Goal: Use online tool/utility: Utilize a website feature to perform a specific function

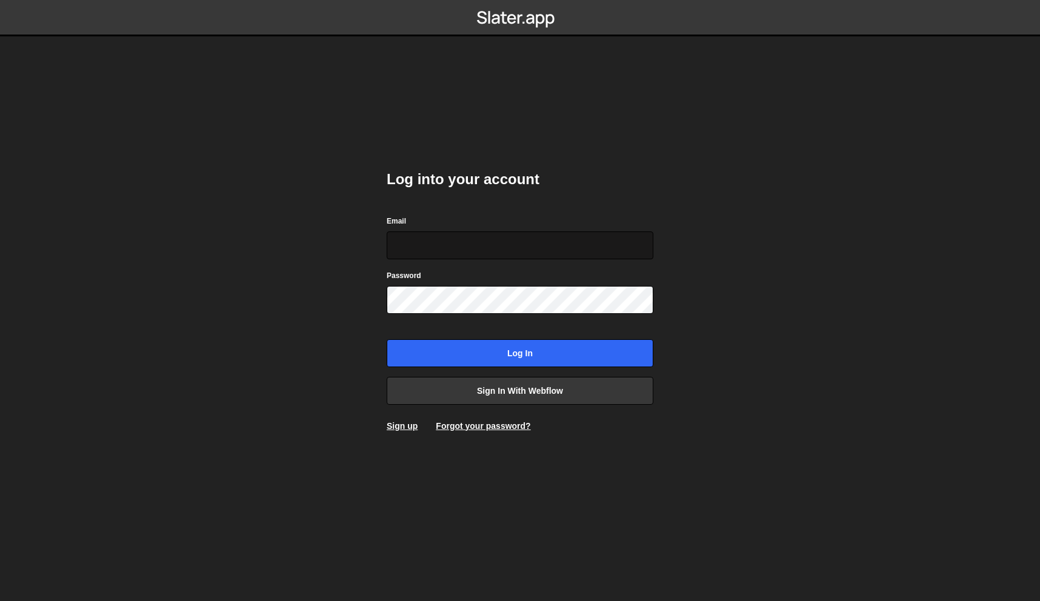
click at [484, 250] on input "Email" at bounding box center [520, 246] width 267 height 28
click at [402, 237] on input "Email" at bounding box center [520, 246] width 267 height 28
type input "lb@lennartbellemann.com"
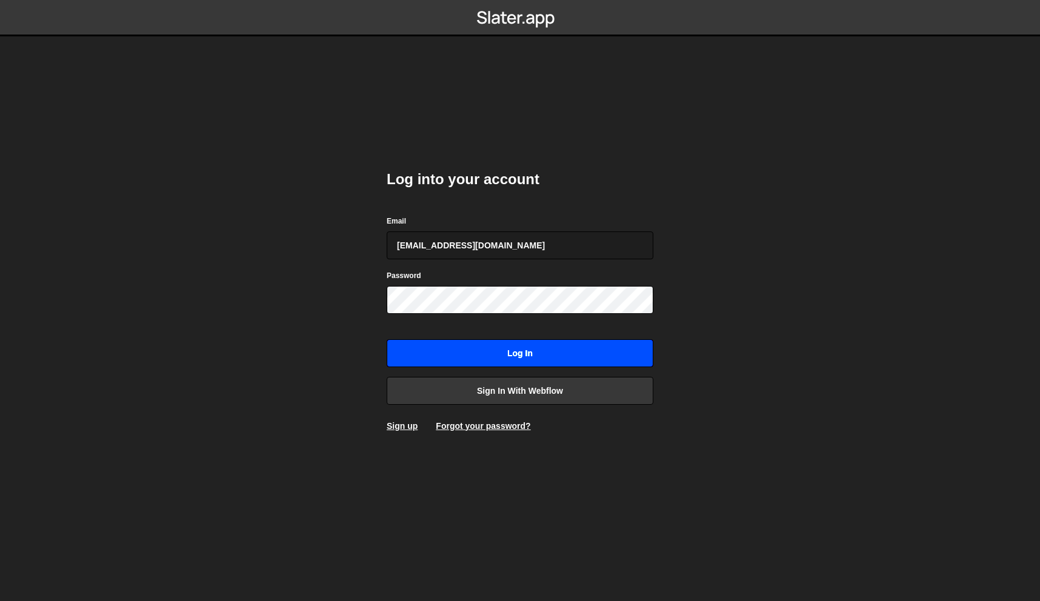
click at [458, 355] on input "Log in" at bounding box center [520, 353] width 267 height 28
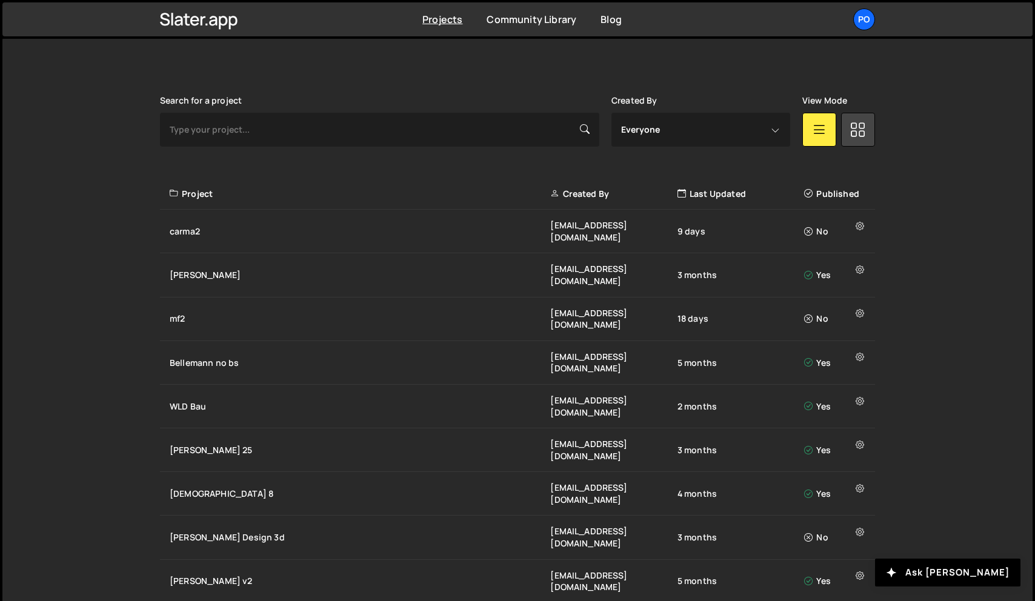
scroll to position [313, 0]
click at [250, 297] on div "mf2 lb@lennartbellemann.com 18 days No" at bounding box center [517, 319] width 715 height 44
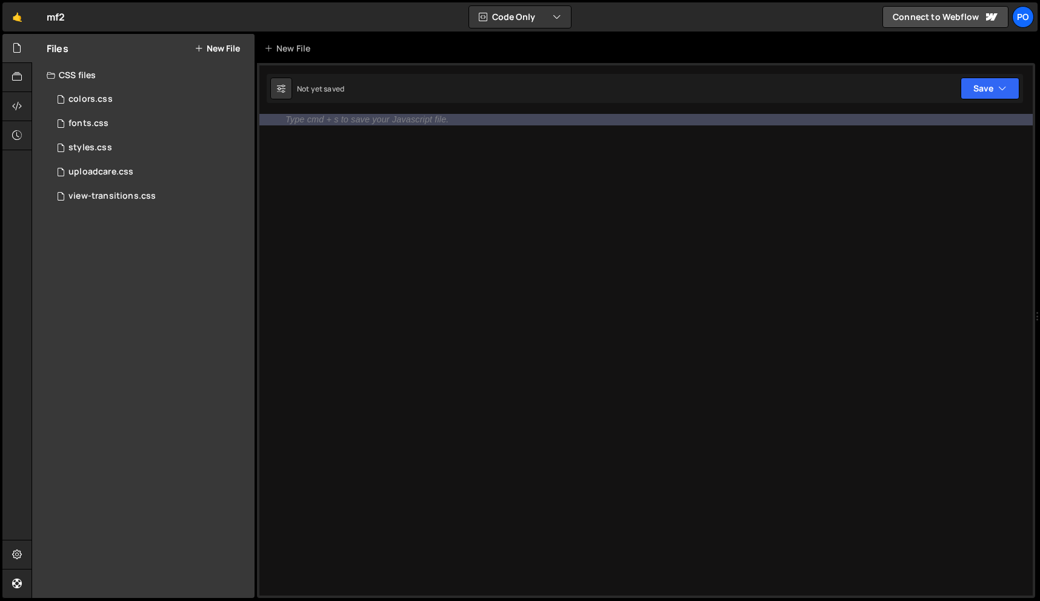
click at [230, 50] on button "New File" at bounding box center [217, 49] width 45 height 10
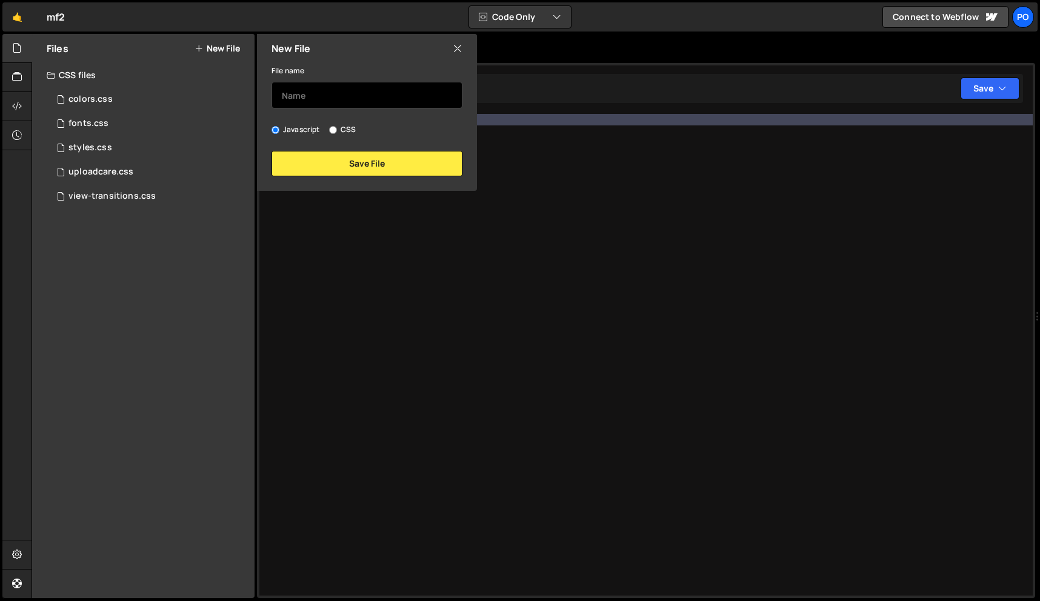
click at [304, 92] on input "text" at bounding box center [367, 95] width 191 height 27
type input "on"
type input "quicktag-sw"
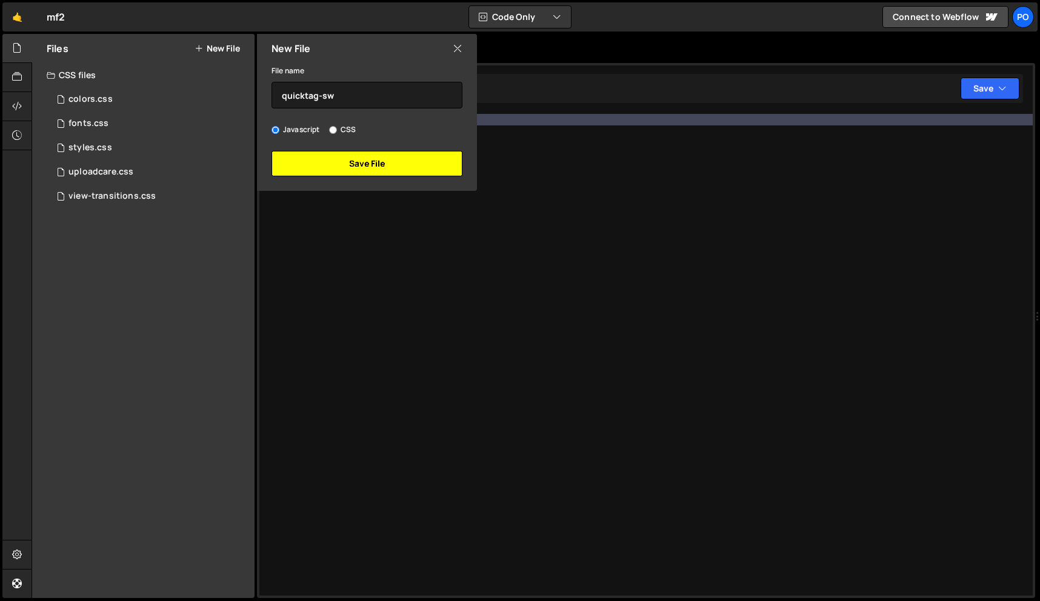
click at [358, 167] on button "Save File" at bounding box center [367, 163] width 191 height 25
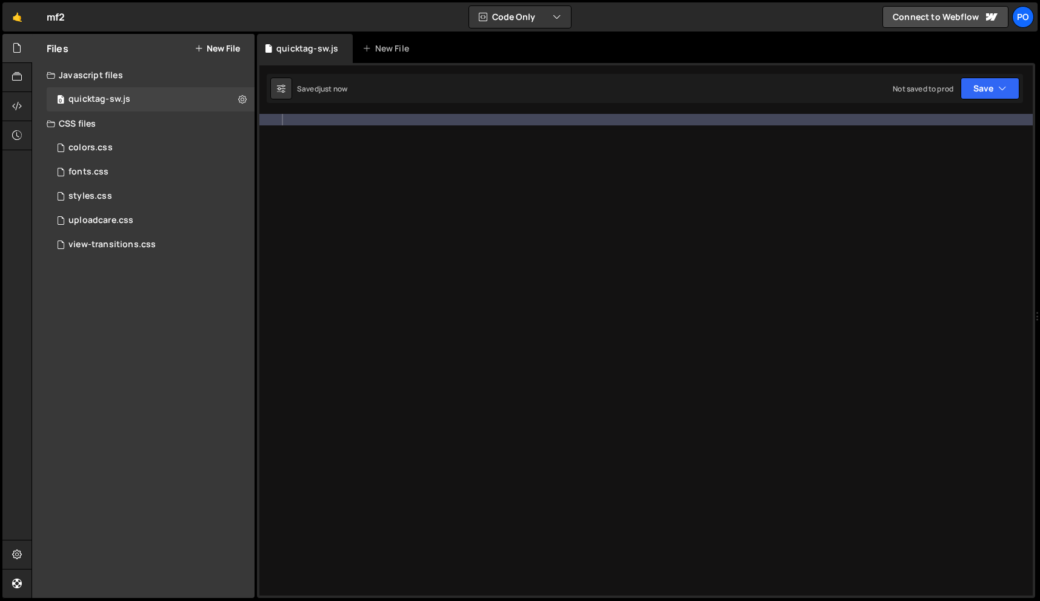
click at [347, 125] on div at bounding box center [655, 366] width 753 height 505
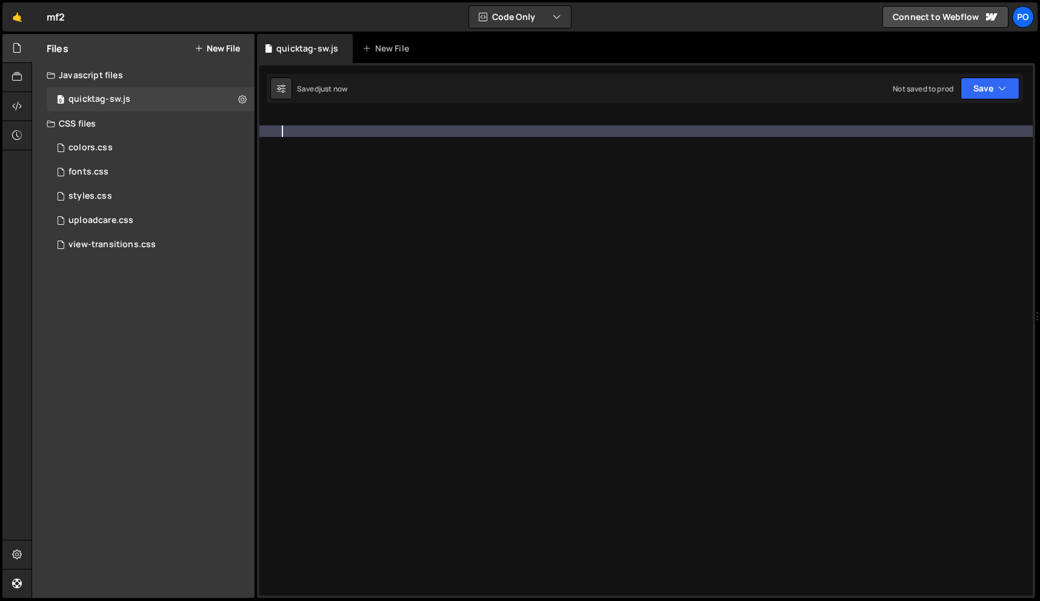
click at [347, 121] on div at bounding box center [655, 366] width 753 height 505
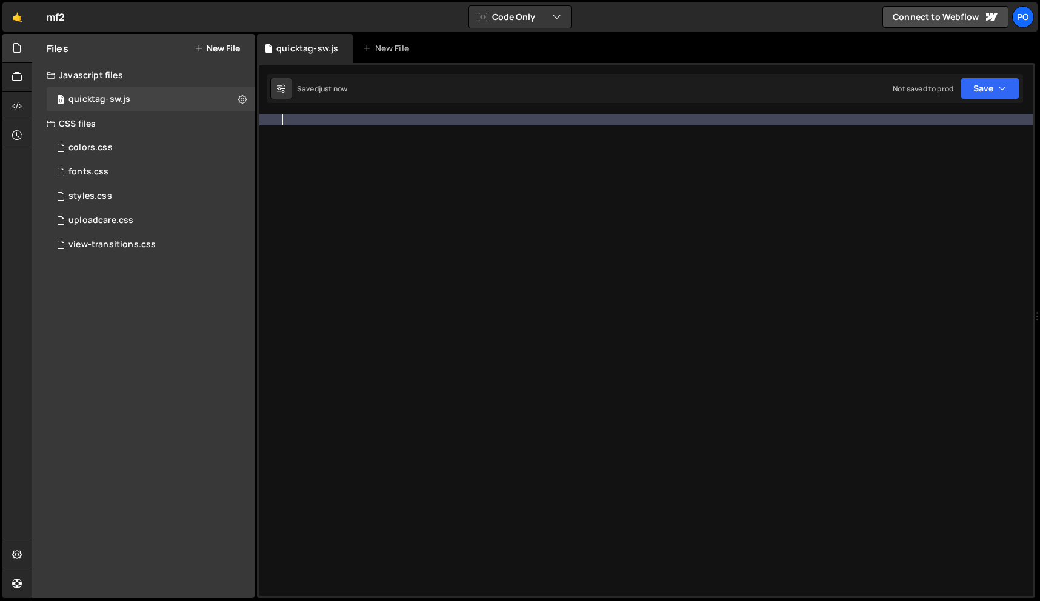
paste textarea "[URL][DOMAIN_NAME]"
type textarea "[URL][DOMAIN_NAME]"
click at [545, 113] on div "Type cmd + s to save your Javascript file. הההההההההההההההההההההההההההההההההההה…" at bounding box center [646, 330] width 778 height 535
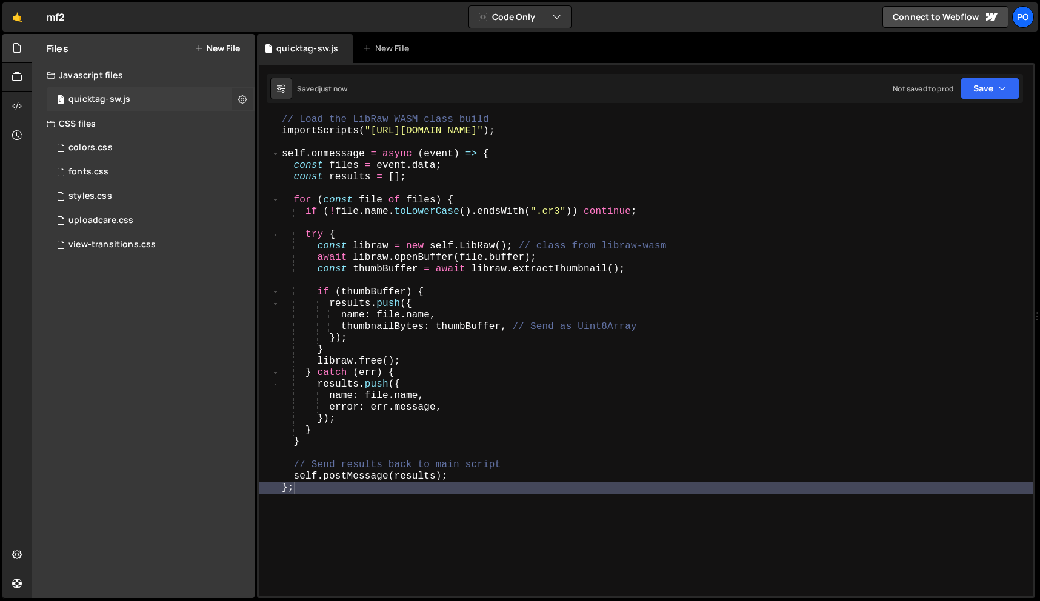
click at [242, 101] on icon at bounding box center [242, 99] width 8 height 12
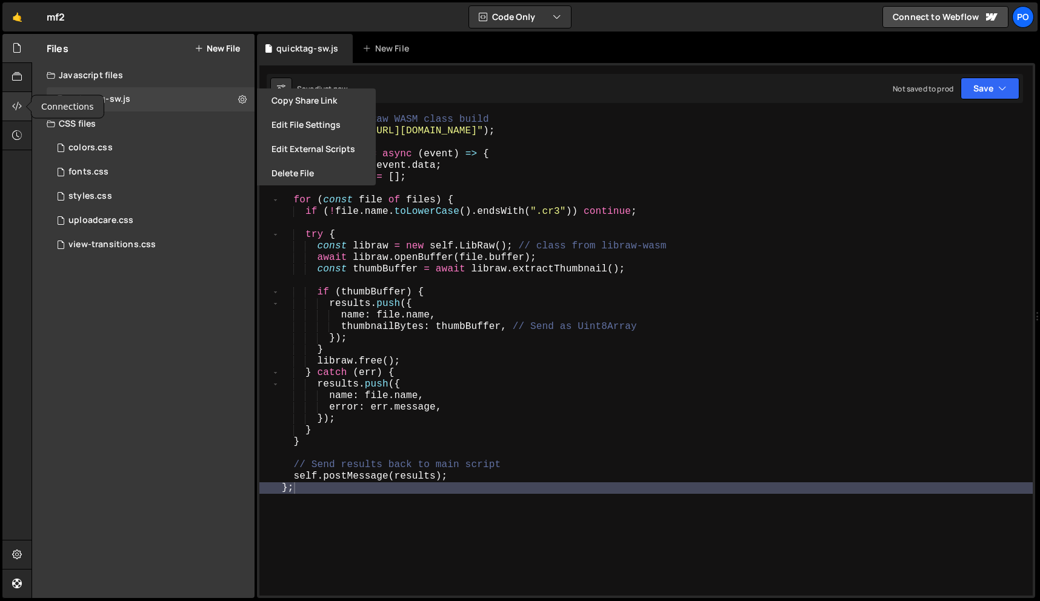
click at [17, 109] on icon at bounding box center [17, 105] width 10 height 13
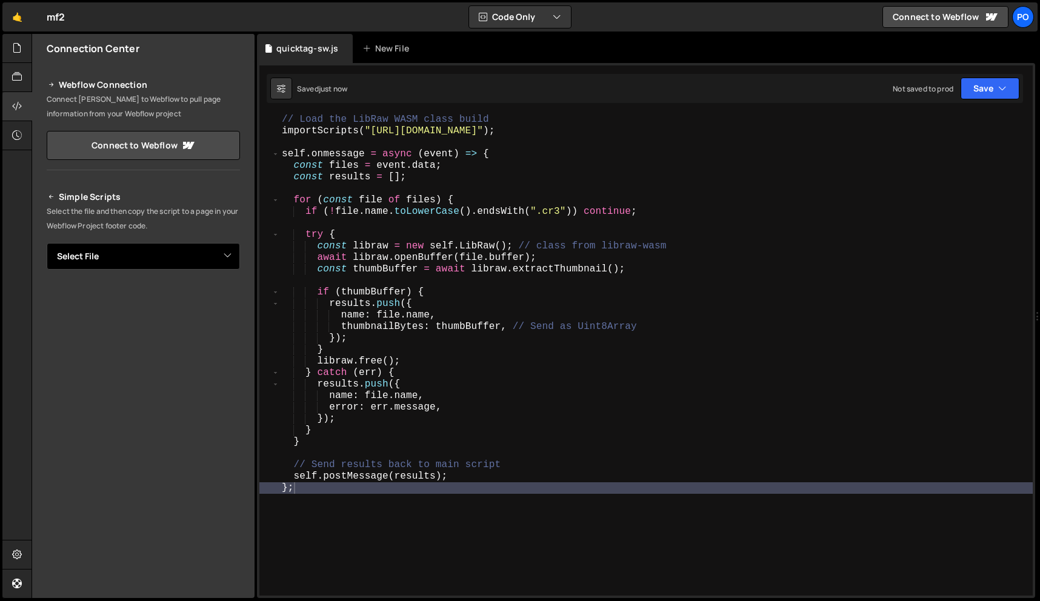
click at [227, 252] on select "Select File colors.css fonts.css styles.css uploadcare.css view-transitions.css…" at bounding box center [143, 256] width 193 height 27
select select "44782"
click at [47, 243] on select "Select File colors.css fonts.css styles.css uploadcare.css view-transitions.css…" at bounding box center [143, 256] width 193 height 27
click at [229, 299] on button "Button group with nested dropdown" at bounding box center [231, 297] width 17 height 25
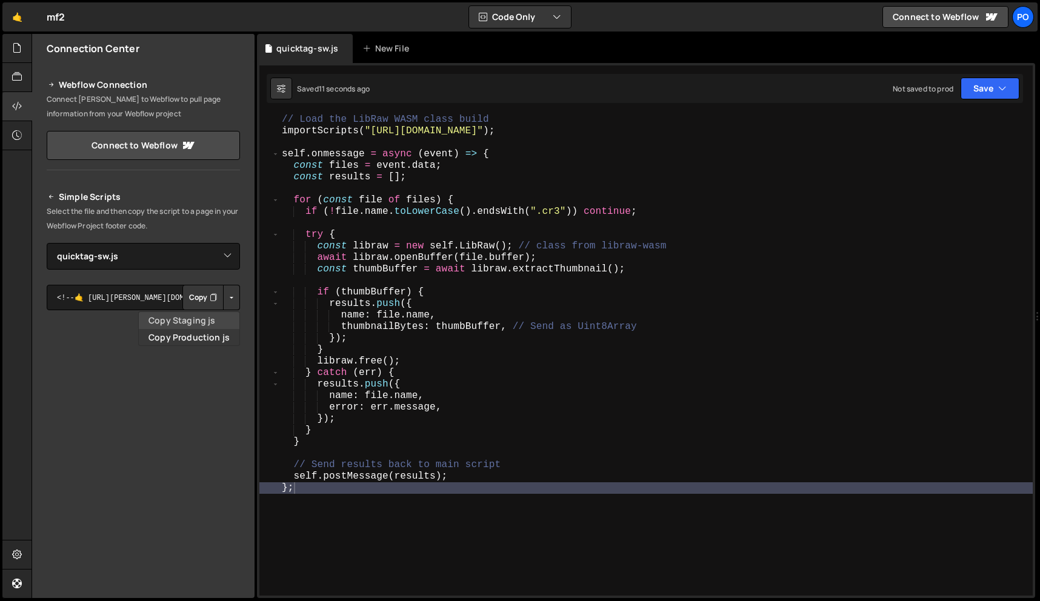
click at [229, 318] on link "Copy Staging js" at bounding box center [189, 320] width 101 height 17
type textarea "const files = [DOMAIN_NAME];"
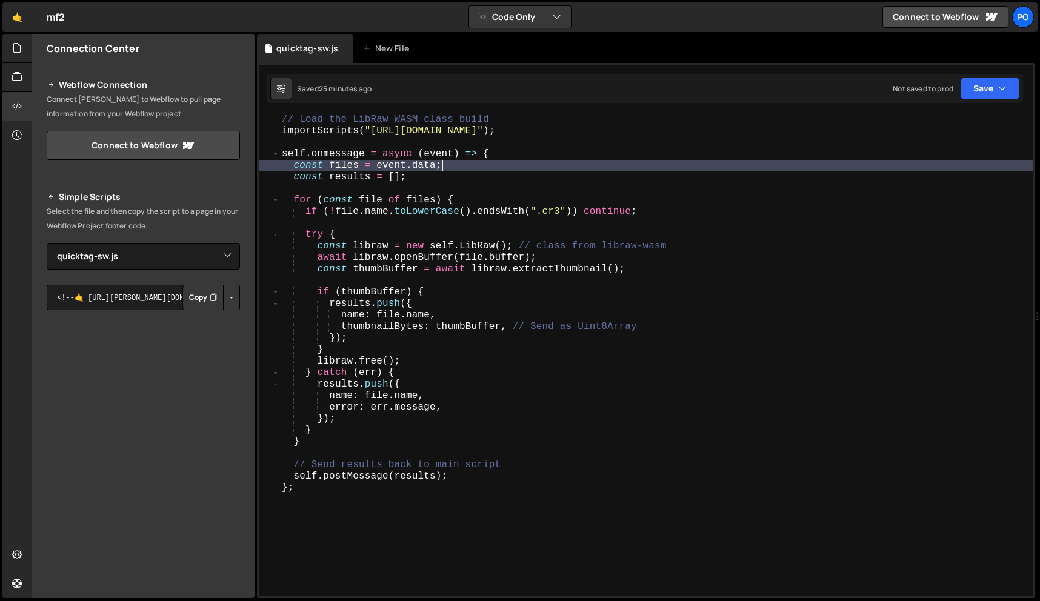
click at [467, 170] on div "// Load the LibRaw WASM class build importScripts ( "[URL][DOMAIN_NAME]" ) ; se…" at bounding box center [655, 366] width 753 height 505
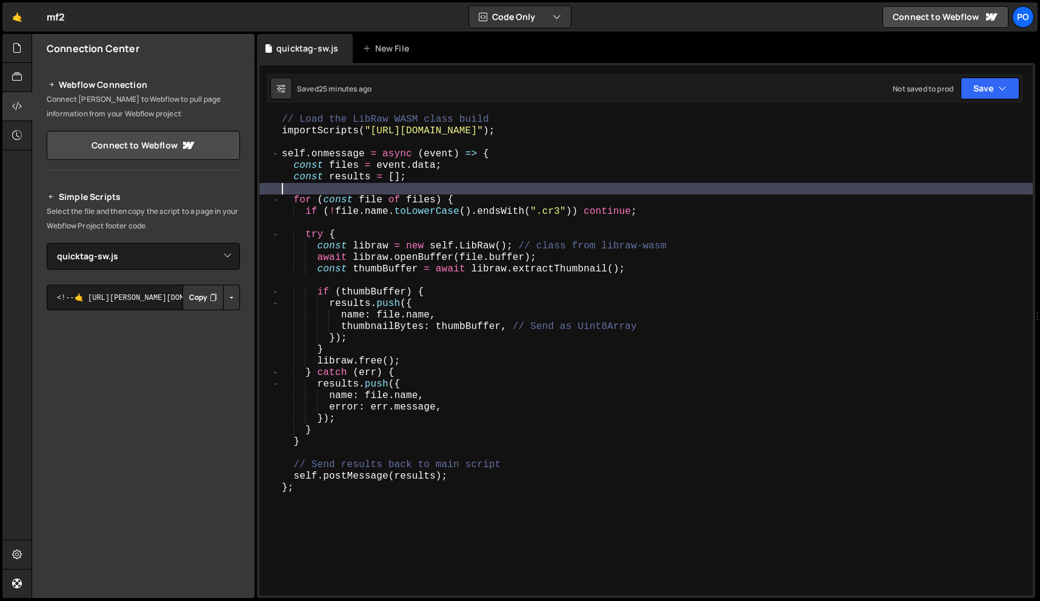
click at [427, 187] on div "// Load the LibRaw WASM class build importScripts ( "[URL][DOMAIN_NAME]" ) ; se…" at bounding box center [655, 366] width 753 height 505
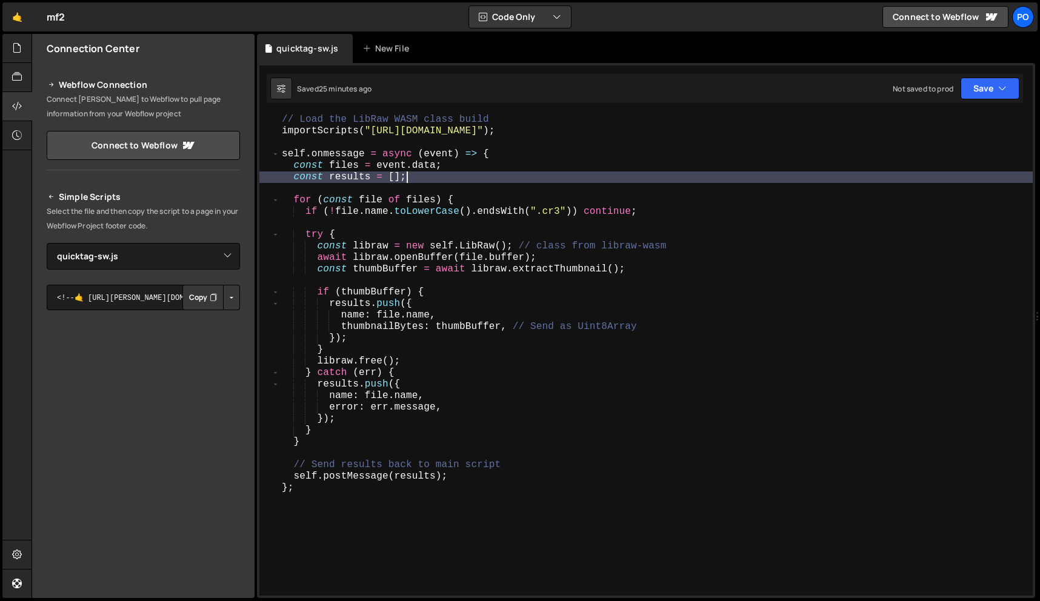
click at [525, 173] on div "// Load the LibRaw WASM class build importScripts ( "[URL][DOMAIN_NAME]" ) ; se…" at bounding box center [655, 366] width 753 height 505
type textarea "const results = [];"
